Goal: Transaction & Acquisition: Subscribe to service/newsletter

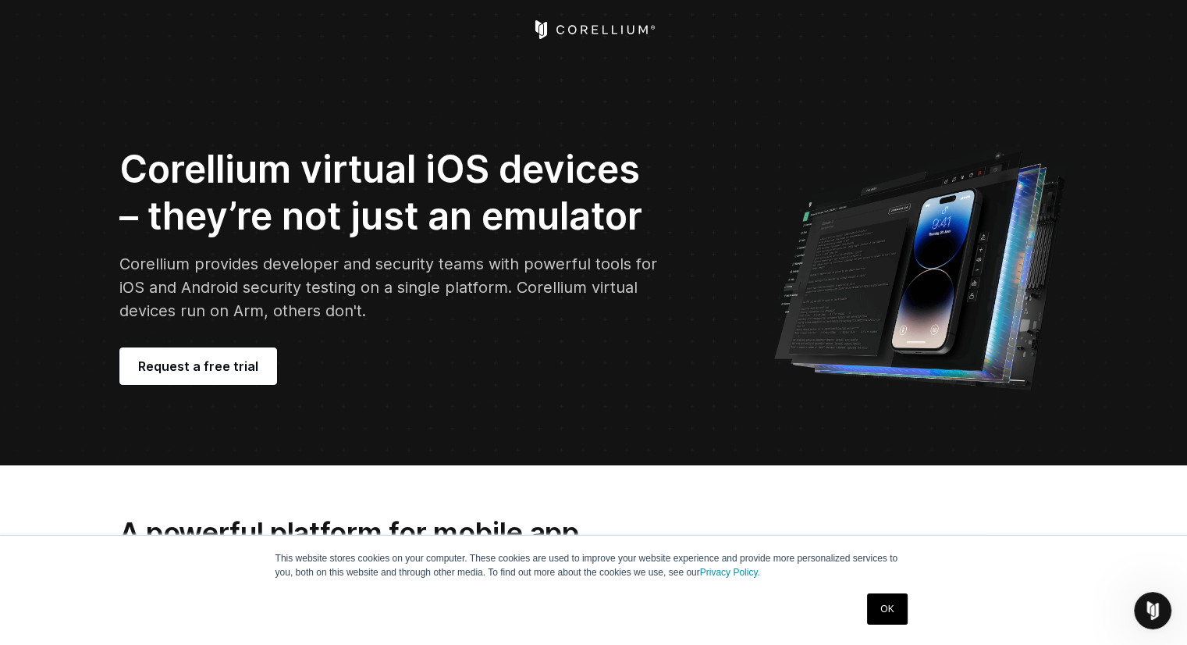
click at [611, 34] on icon "Corellium Home" at bounding box center [594, 29] width 124 height 19
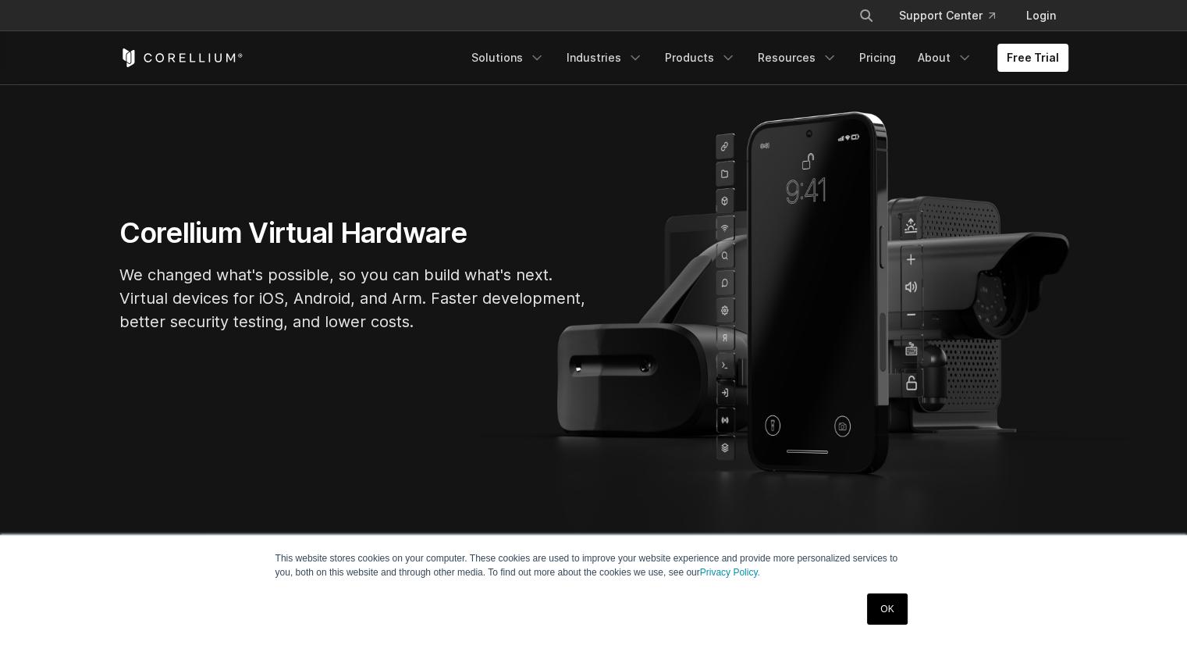
scroll to position [156, 0]
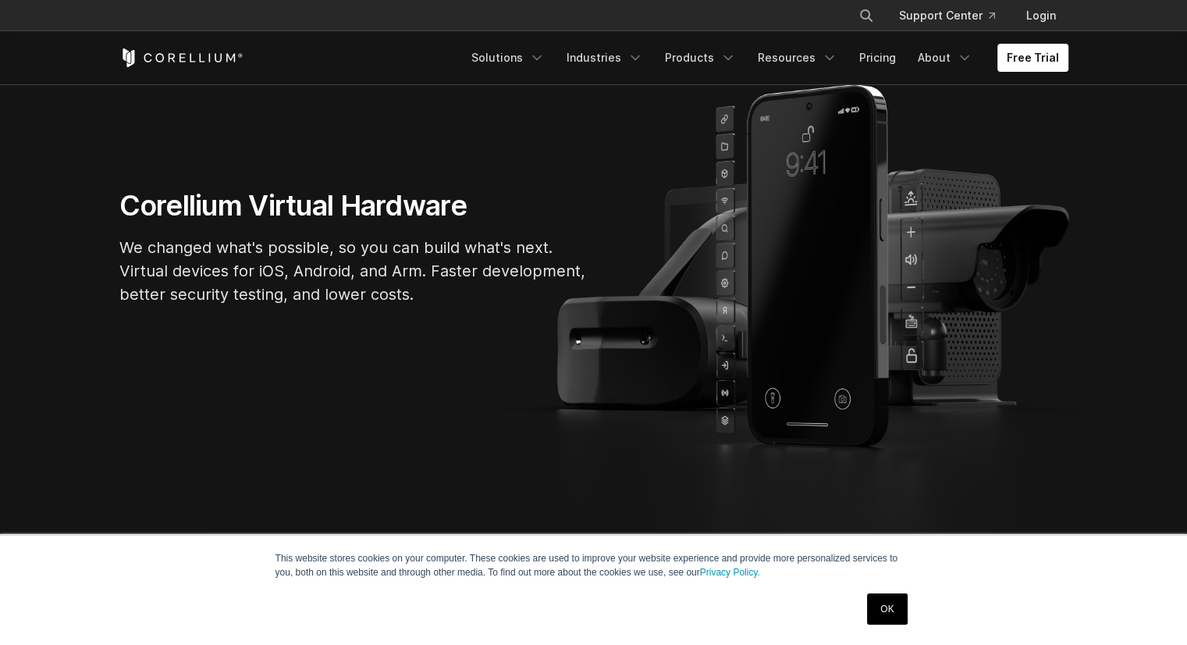
click at [881, 599] on link "OK" at bounding box center [887, 608] width 40 height 31
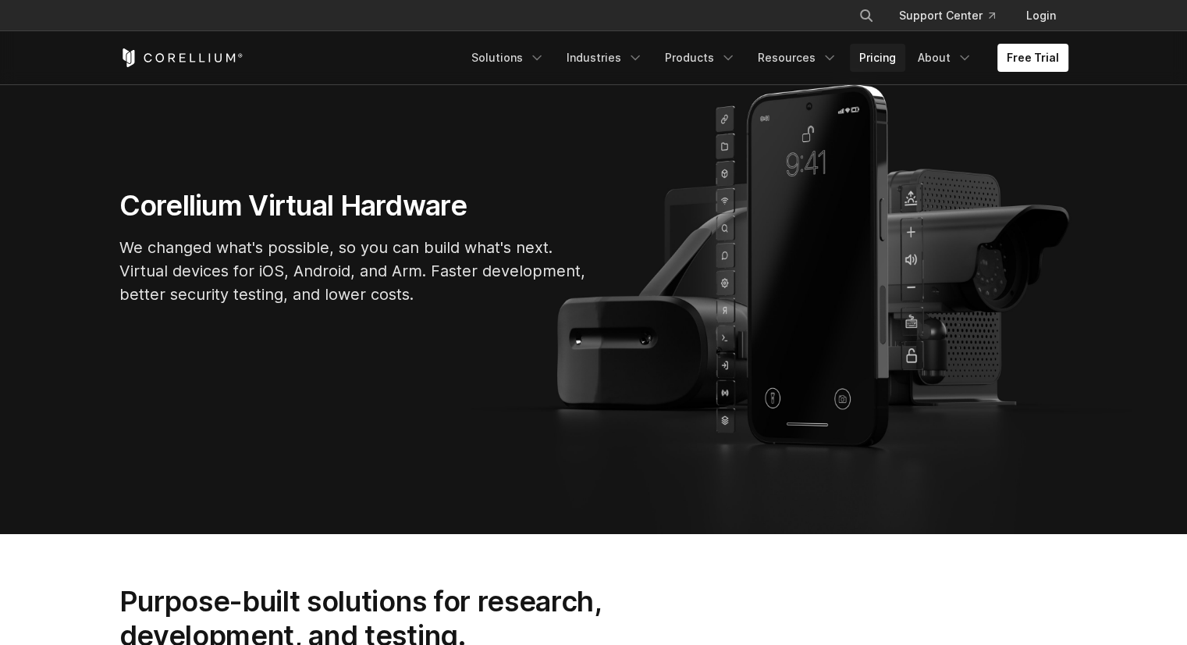
click at [884, 57] on link "Pricing" at bounding box center [877, 58] width 55 height 28
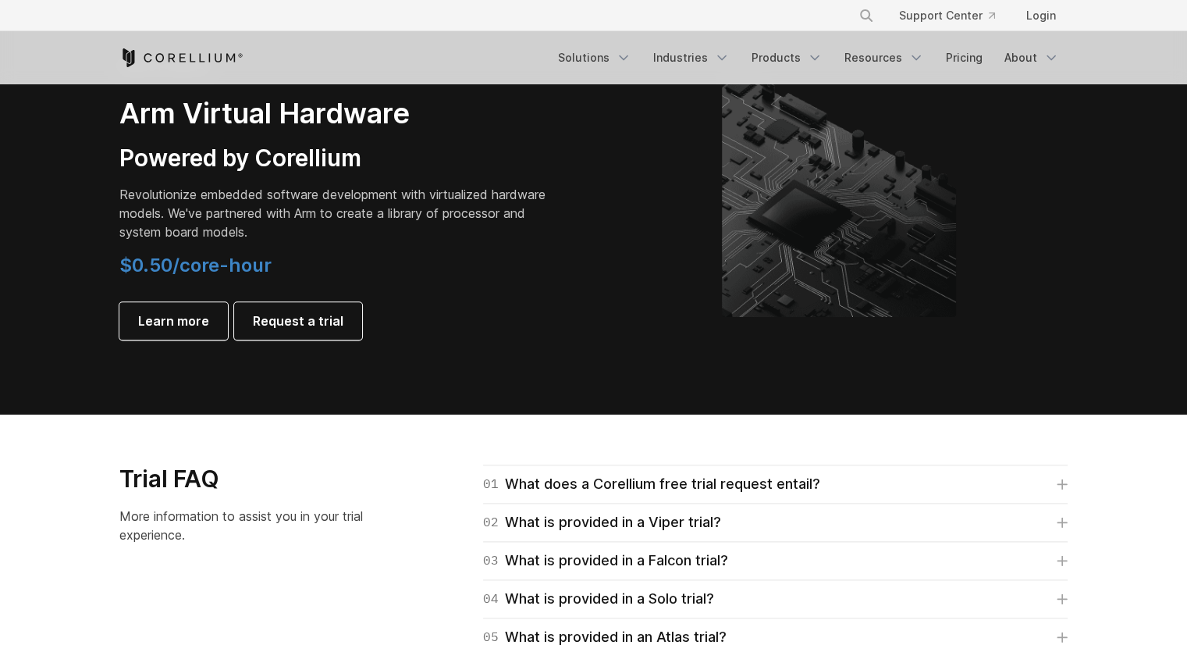
scroll to position [1873, 0]
